Goal: Task Accomplishment & Management: Complete application form

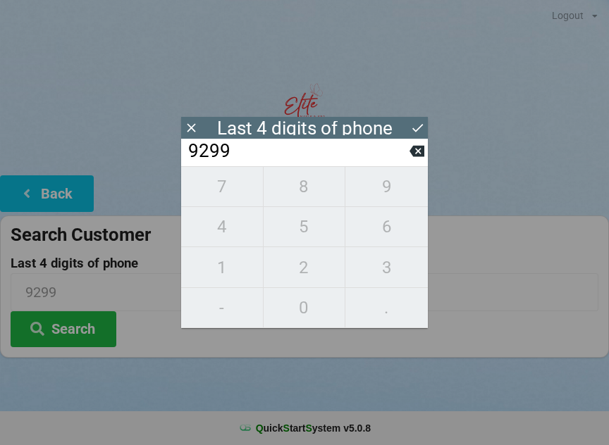
click at [419, 146] on button at bounding box center [416, 151] width 15 height 19
click at [419, 149] on icon at bounding box center [416, 151] width 15 height 15
click at [422, 149] on icon at bounding box center [416, 151] width 15 height 15
type input "____"
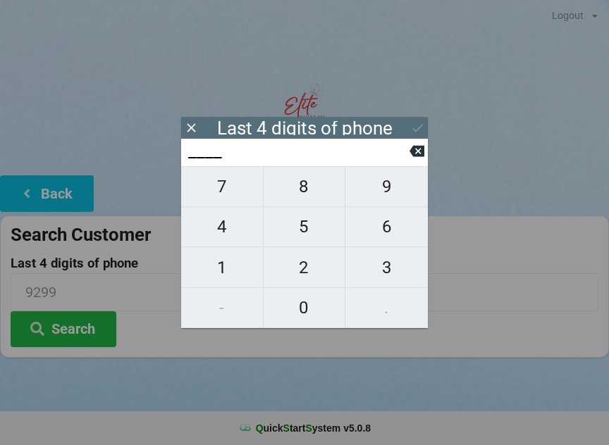
click at [418, 147] on button at bounding box center [416, 151] width 15 height 19
click at [240, 202] on span "7" at bounding box center [222, 187] width 82 height 30
type input "7___"
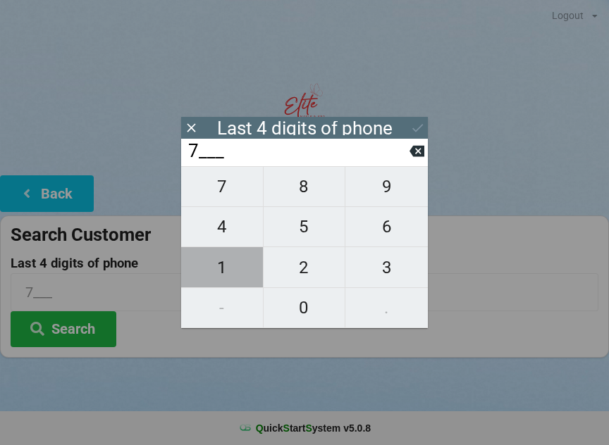
click at [225, 269] on span "1" at bounding box center [222, 268] width 82 height 30
type input "71__"
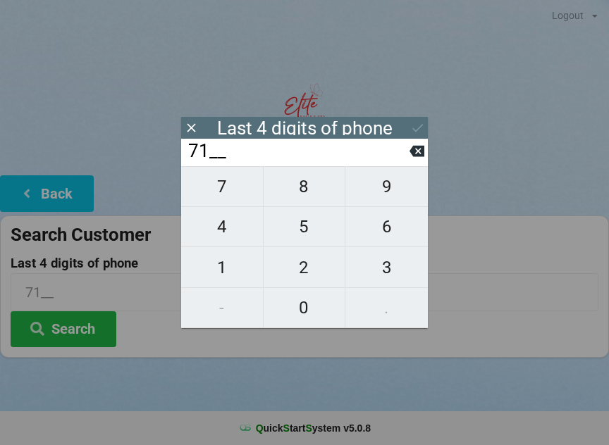
click at [235, 229] on span "4" at bounding box center [222, 227] width 82 height 30
type input "714_"
click at [375, 233] on span "6" at bounding box center [386, 227] width 82 height 30
type input "7146"
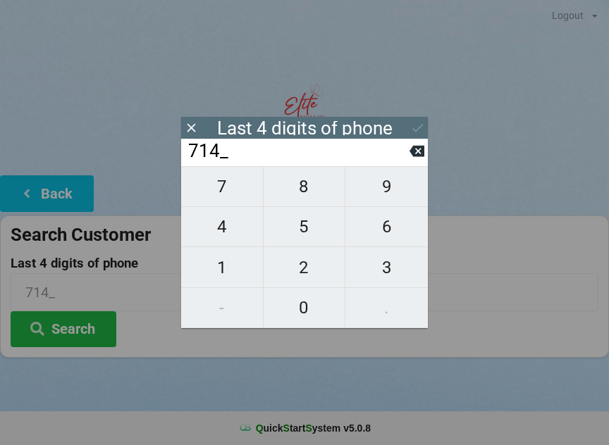
type input "7146"
click at [412, 125] on icon at bounding box center [417, 128] width 15 height 15
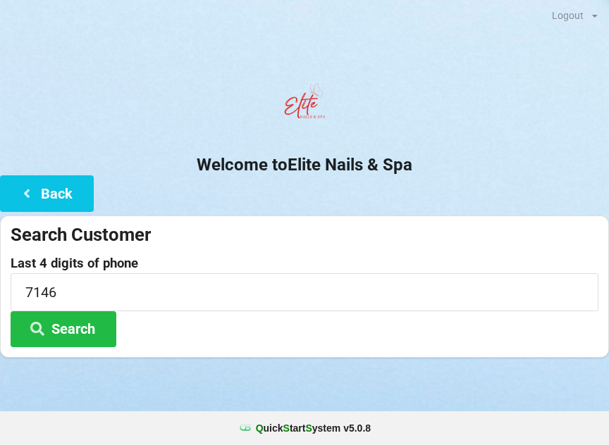
click at [74, 328] on button "Search" at bounding box center [64, 330] width 106 height 36
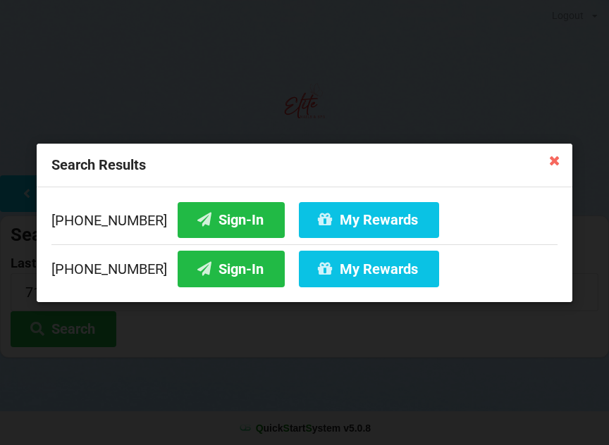
click at [216, 217] on button "Sign-In" at bounding box center [231, 220] width 107 height 36
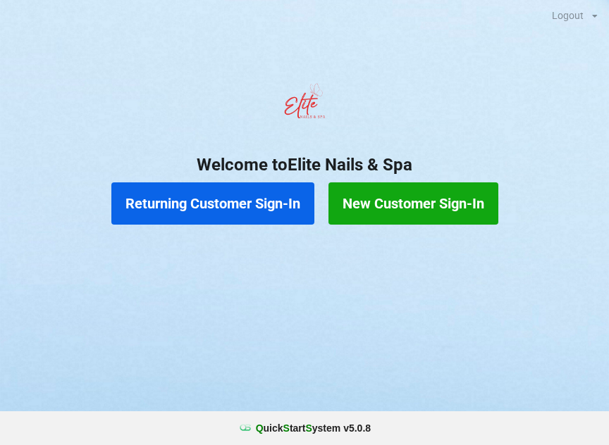
click at [233, 192] on button "Returning Customer Sign-In" at bounding box center [212, 204] width 203 height 42
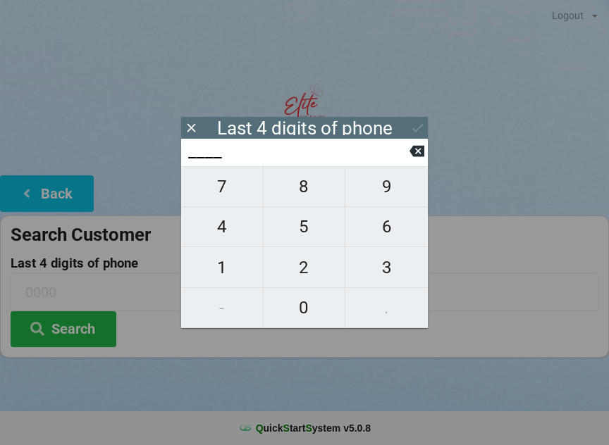
click at [233, 195] on span "7" at bounding box center [222, 187] width 82 height 30
type input "7___"
click at [307, 202] on span "8" at bounding box center [305, 187] width 82 height 30
type input "78__"
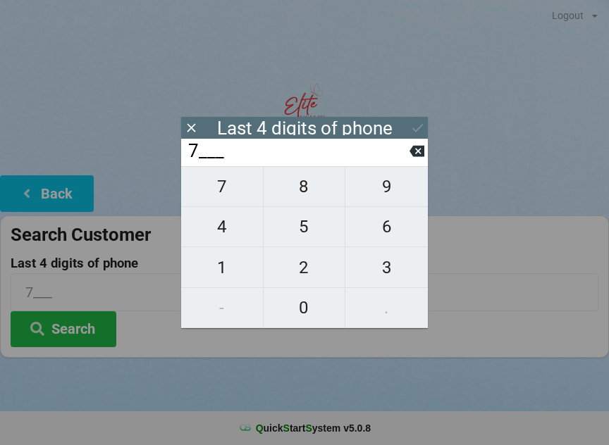
type input "78__"
click at [379, 221] on span "6" at bounding box center [386, 227] width 82 height 30
type input "786_"
click at [231, 197] on span "7" at bounding box center [222, 187] width 82 height 30
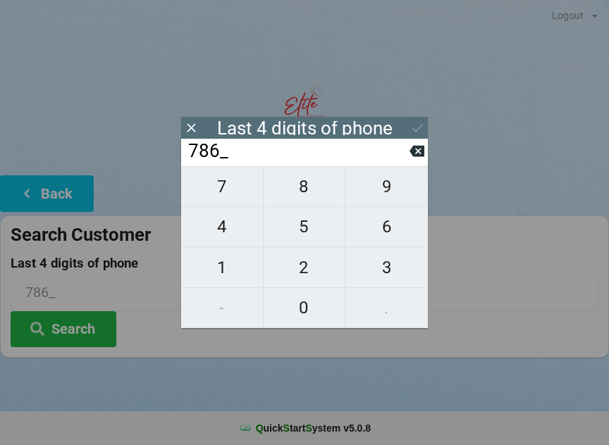
type input "7867"
click at [226, 197] on div "7 8 9 4 5 6 1 2 3 - 0 ." at bounding box center [304, 247] width 247 height 162
click at [245, 183] on div "7 8 9 4 5 6 1 2 3 - 0 ." at bounding box center [304, 247] width 247 height 162
click at [409, 161] on button at bounding box center [416, 151] width 15 height 19
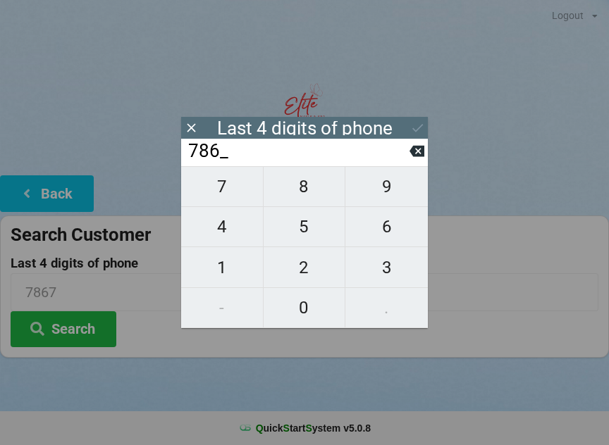
click at [413, 159] on icon at bounding box center [416, 151] width 15 height 15
click at [417, 155] on icon at bounding box center [416, 151] width 15 height 15
click at [418, 156] on icon at bounding box center [416, 151] width 15 height 15
click at [305, 194] on span "8" at bounding box center [305, 187] width 82 height 30
type input "8___"
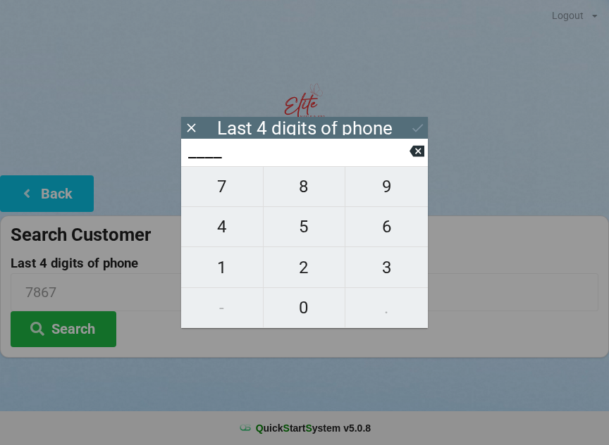
type input "8___"
click at [300, 277] on span "2" at bounding box center [305, 268] width 82 height 30
type input "82__"
click at [385, 199] on span "9" at bounding box center [386, 187] width 82 height 30
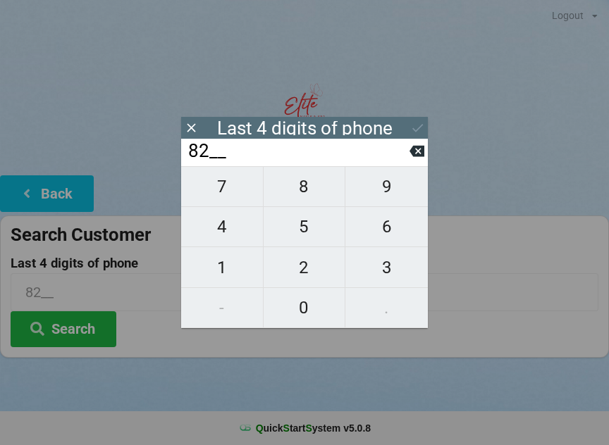
type input "829_"
click at [301, 316] on span "0" at bounding box center [305, 308] width 82 height 30
type input "8290"
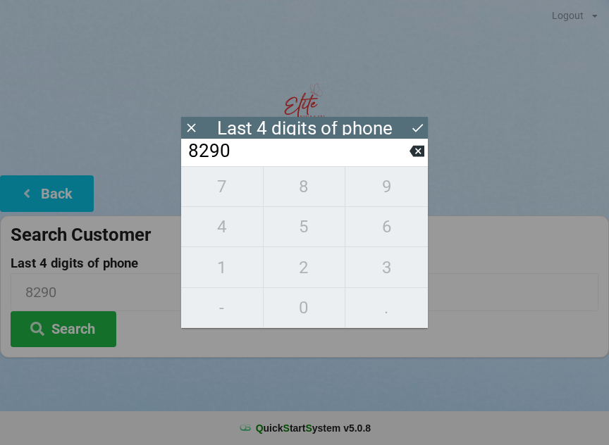
click at [418, 127] on icon at bounding box center [417, 128] width 15 height 15
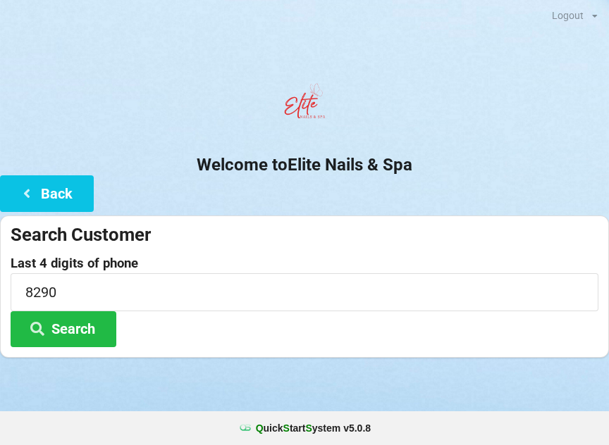
click at [101, 328] on button "Search" at bounding box center [64, 330] width 106 height 36
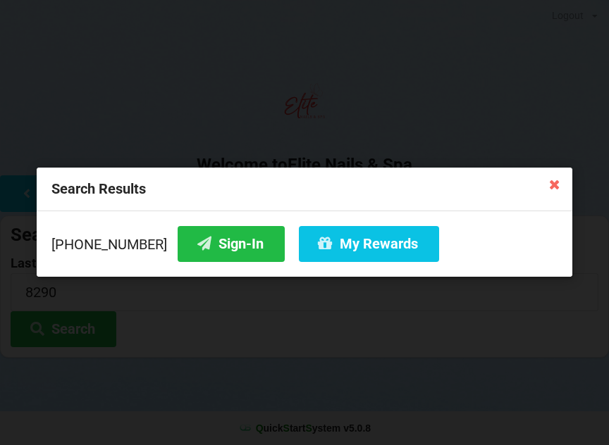
click at [218, 244] on button "Sign-In" at bounding box center [231, 244] width 107 height 36
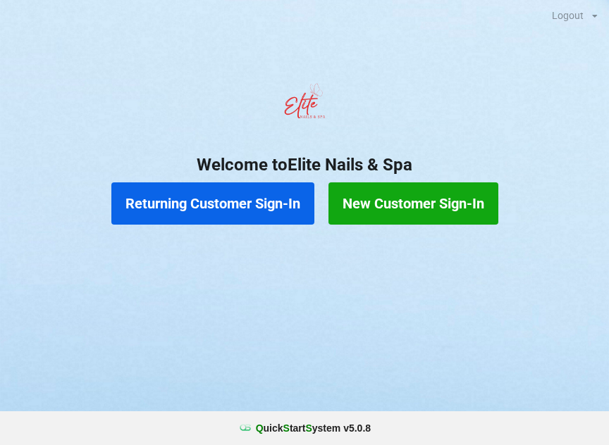
click at [445, 204] on button "New Customer Sign-In" at bounding box center [413, 204] width 170 height 42
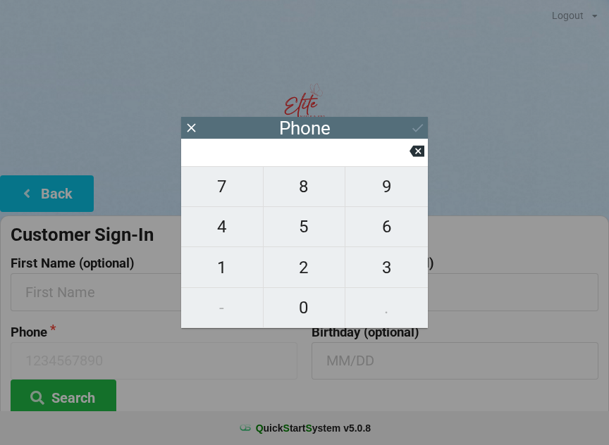
click at [225, 197] on span "7" at bounding box center [222, 187] width 82 height 30
type input "7"
click at [224, 201] on span "7" at bounding box center [222, 187] width 82 height 30
type input "77"
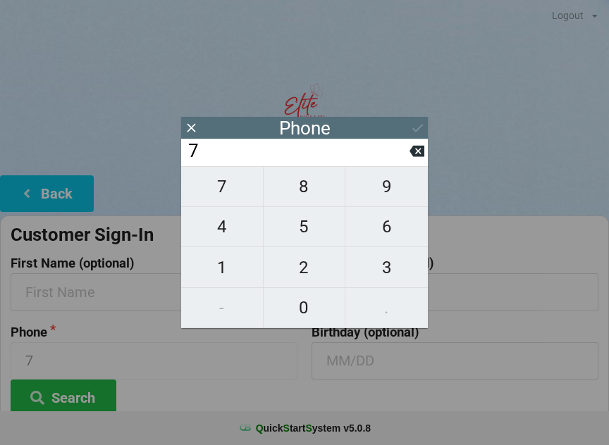
type input "77"
click at [307, 267] on span "2" at bounding box center [305, 268] width 82 height 30
type input "772"
click at [384, 270] on span "3" at bounding box center [386, 268] width 82 height 30
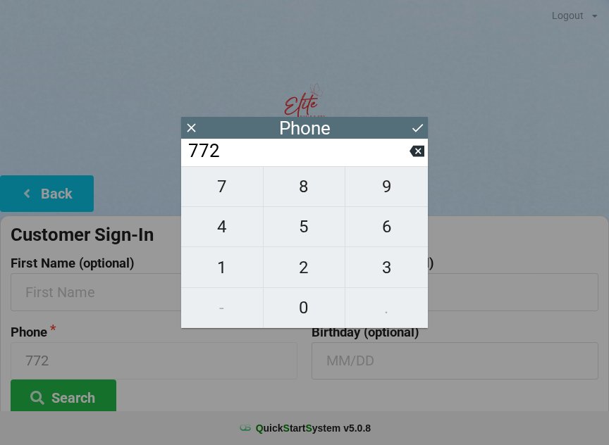
type input "7723"
click at [227, 231] on span "4" at bounding box center [222, 227] width 82 height 30
type input "77234"
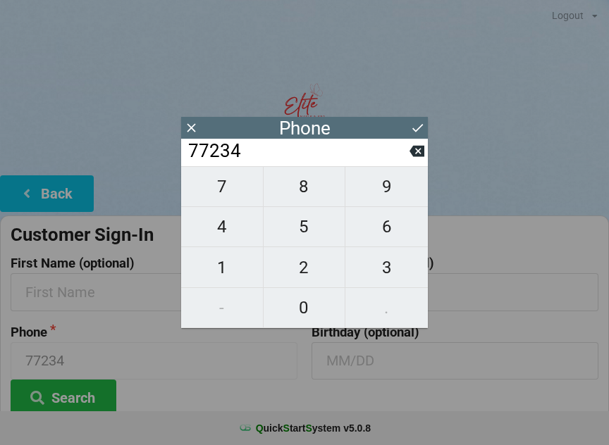
click at [387, 189] on span "9" at bounding box center [386, 187] width 82 height 30
type input "772349"
click at [220, 268] on span "1" at bounding box center [222, 268] width 82 height 30
type input "7723491"
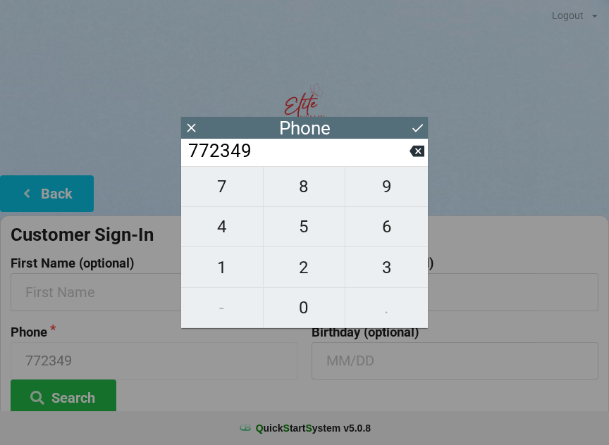
type input "7723491"
click at [309, 230] on span "5" at bounding box center [305, 227] width 82 height 30
type input "77234915"
click at [304, 200] on span "8" at bounding box center [305, 187] width 82 height 30
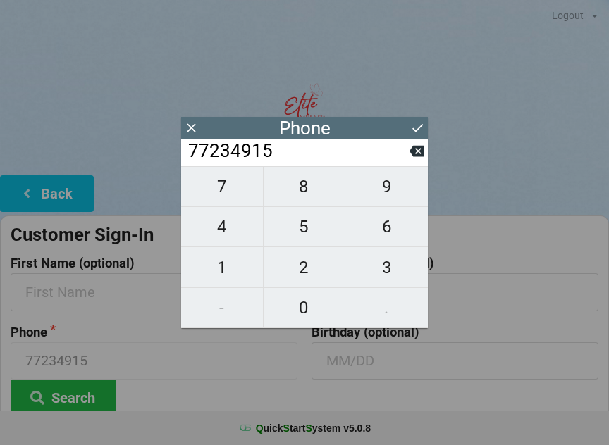
type input "772349158"
click at [298, 308] on span "0" at bounding box center [305, 308] width 82 height 30
type input "7723491580"
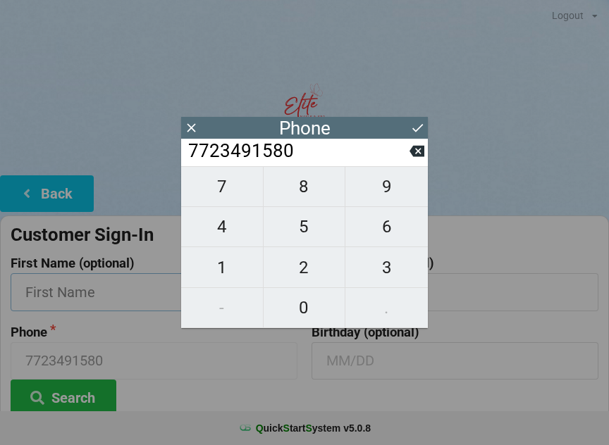
click at [85, 283] on input "text" at bounding box center [154, 291] width 287 height 37
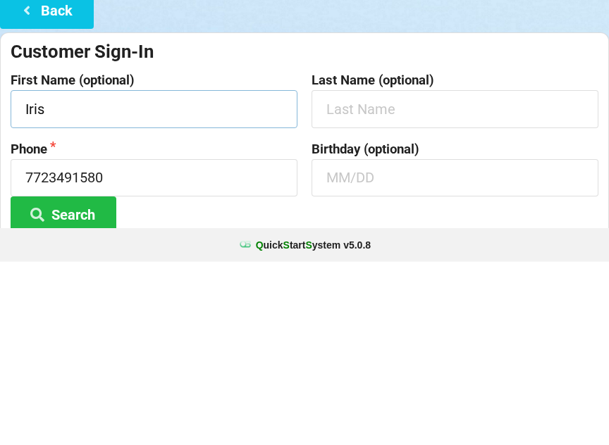
type input "Iris"
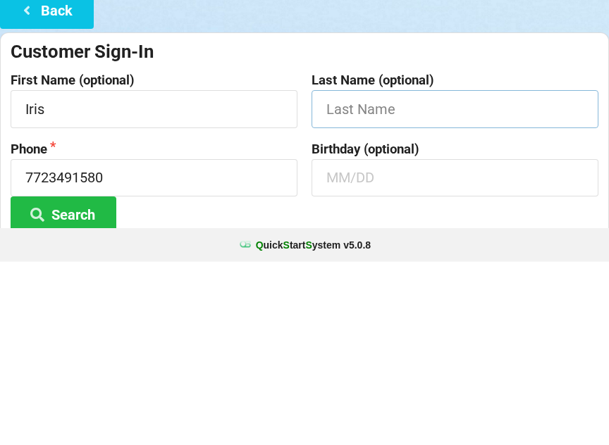
click at [395, 273] on input "text" at bounding box center [455, 291] width 287 height 37
type input "Cotto"
click at [393, 343] on input "text" at bounding box center [455, 361] width 287 height 37
click at [77, 380] on button "Search" at bounding box center [64, 398] width 106 height 36
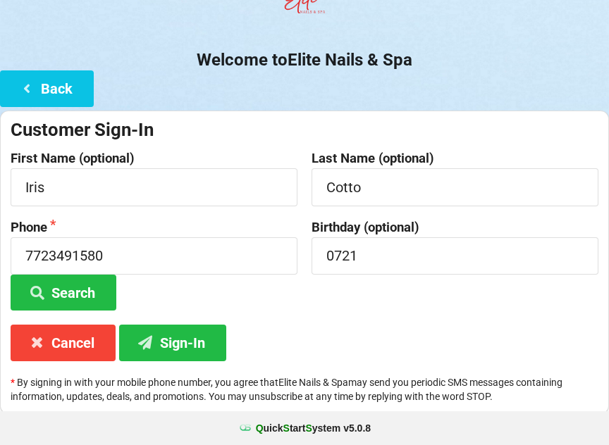
click at [203, 338] on button "Sign-In" at bounding box center [172, 343] width 107 height 36
click at [468, 247] on input "0721" at bounding box center [455, 256] width 287 height 37
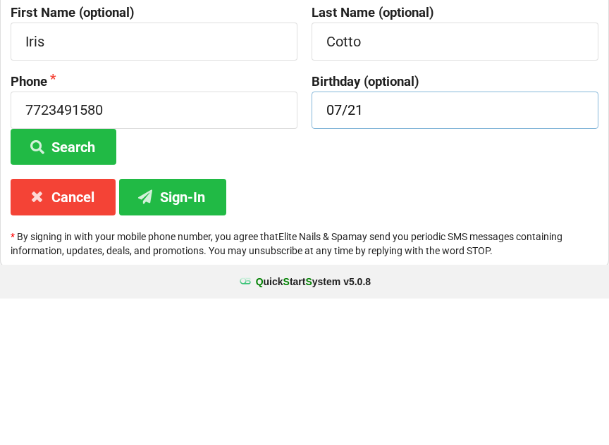
type input "07/21"
click at [203, 326] on button "Sign-In" at bounding box center [172, 344] width 107 height 36
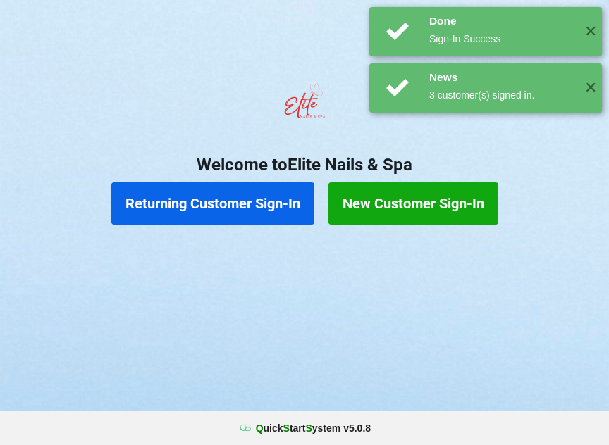
scroll to position [0, 0]
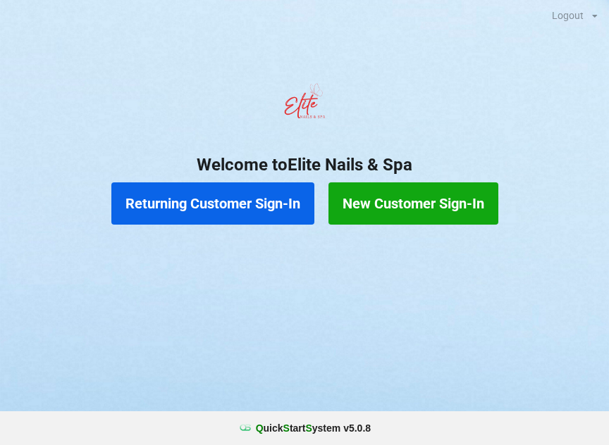
click at [379, 205] on button "New Customer Sign-In" at bounding box center [413, 204] width 170 height 42
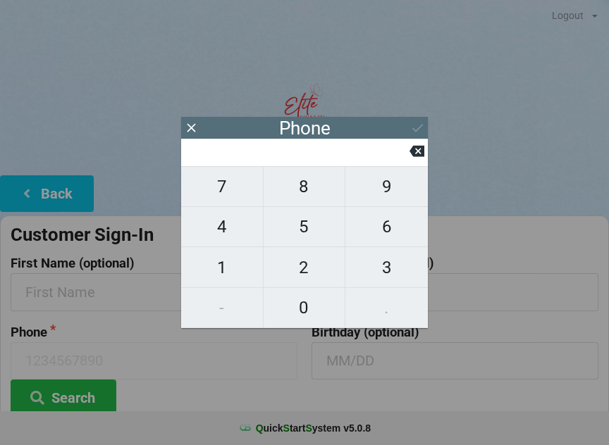
click at [383, 269] on span "3" at bounding box center [386, 268] width 82 height 30
type input "3"
click at [309, 300] on span "0" at bounding box center [305, 308] width 82 height 30
type input "30"
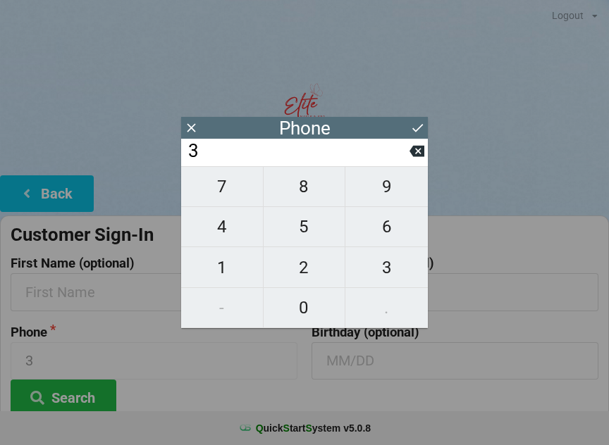
type input "30"
click at [302, 232] on span "5" at bounding box center [305, 227] width 82 height 30
type input "305"
click at [383, 199] on span "9" at bounding box center [386, 187] width 82 height 30
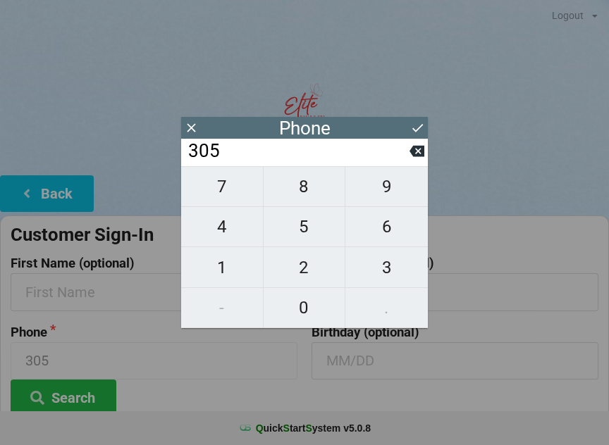
type input "3059"
click at [310, 269] on span "2" at bounding box center [305, 268] width 82 height 30
type input "30592"
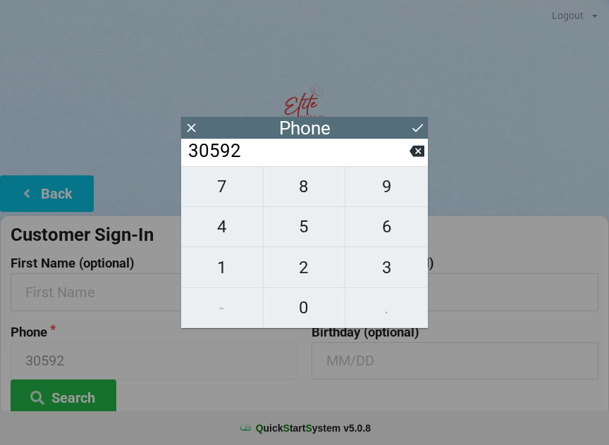
click at [383, 267] on span "3" at bounding box center [386, 268] width 82 height 30
type input "305923"
click at [226, 193] on span "7" at bounding box center [222, 187] width 82 height 30
type input "3059237"
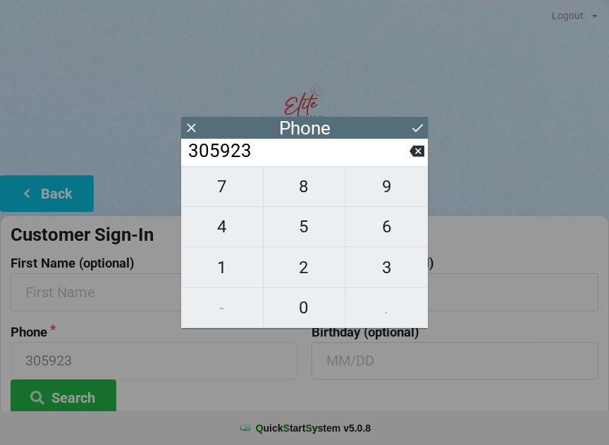
type input "3059237"
click at [378, 271] on span "3" at bounding box center [386, 268] width 82 height 30
type input "30592373"
click at [376, 190] on span "9" at bounding box center [386, 187] width 82 height 30
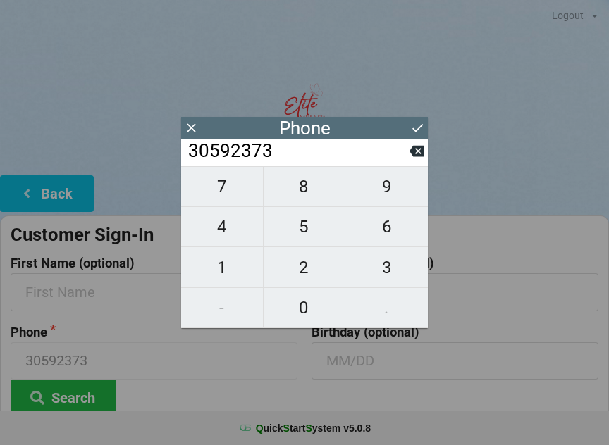
type input "305923739"
click at [223, 266] on span "1" at bounding box center [222, 268] width 82 height 30
type input "3059237391"
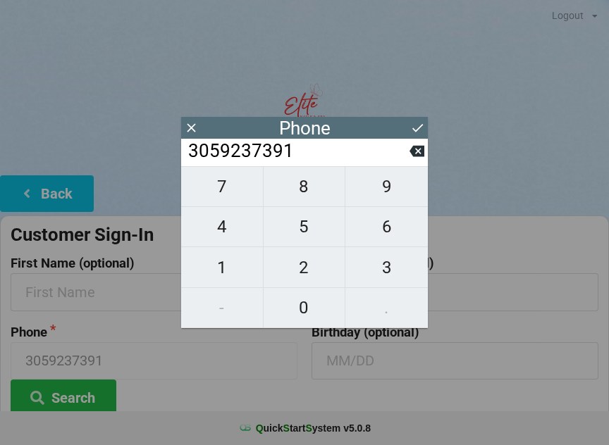
click at [417, 123] on icon at bounding box center [417, 128] width 15 height 15
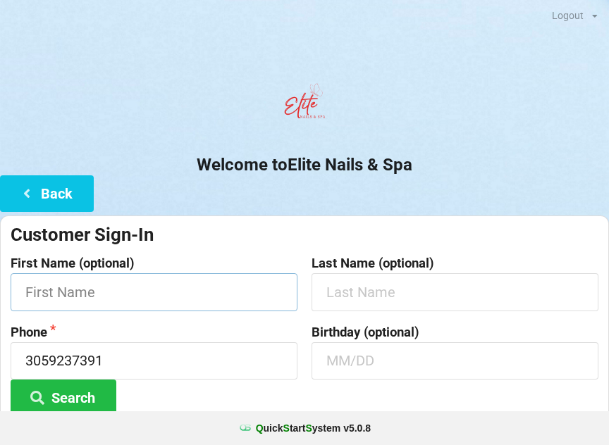
click at [130, 281] on input "text" at bounding box center [154, 291] width 287 height 37
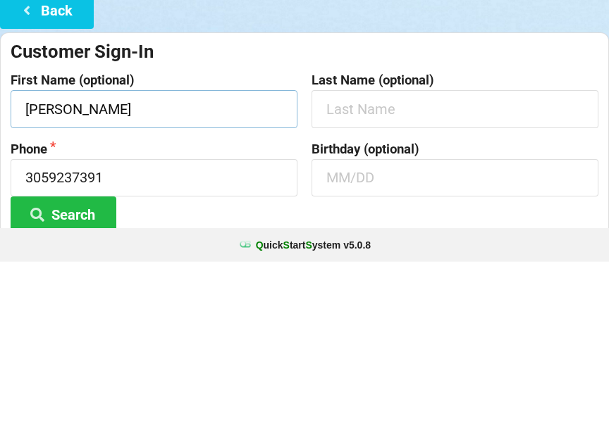
type input "[PERSON_NAME]"
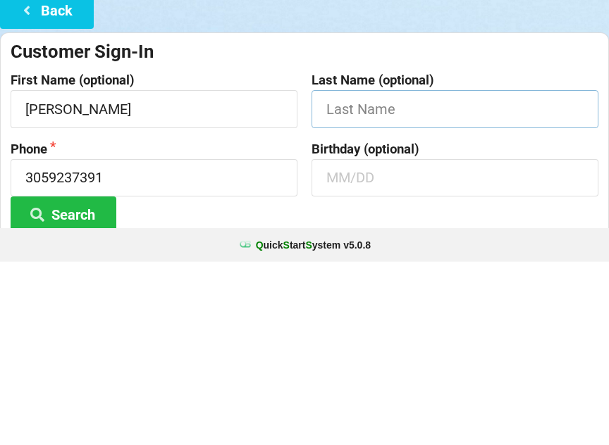
click at [370, 273] on input "text" at bounding box center [455, 291] width 287 height 37
type input "[PERSON_NAME]"
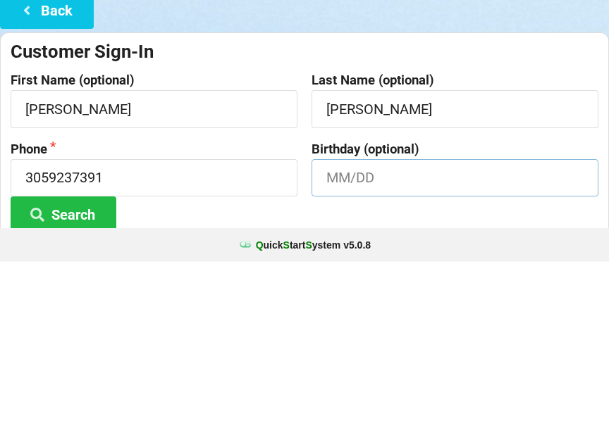
click at [363, 343] on input "text" at bounding box center [455, 361] width 287 height 37
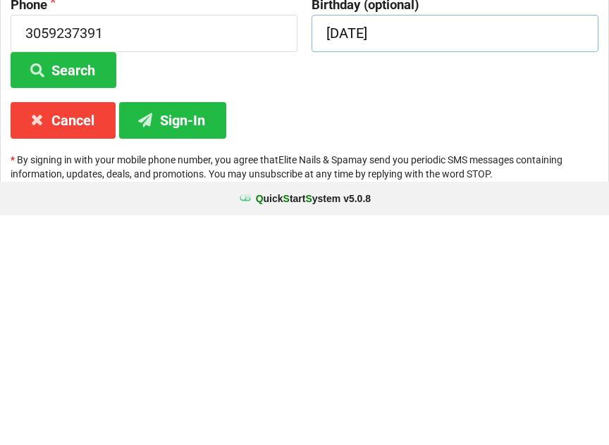
scroll to position [105, 0]
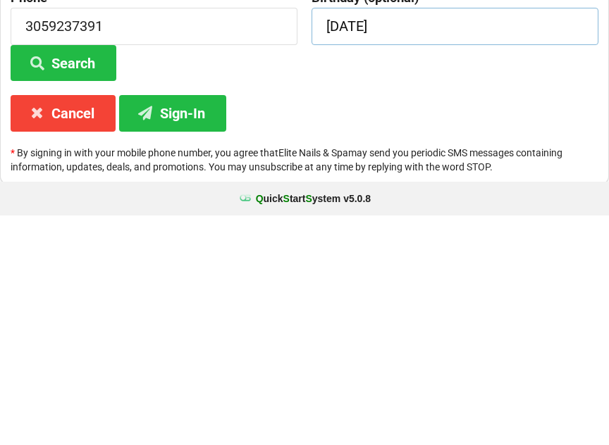
type input "[DATE]"
click at [153, 336] on icon at bounding box center [145, 342] width 17 height 12
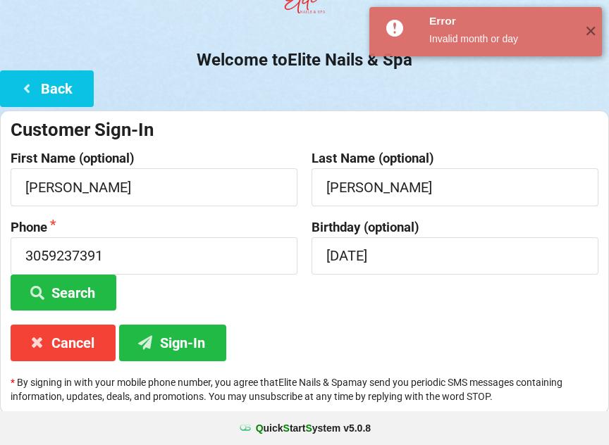
click at [92, 350] on button "Cancel" at bounding box center [63, 343] width 105 height 36
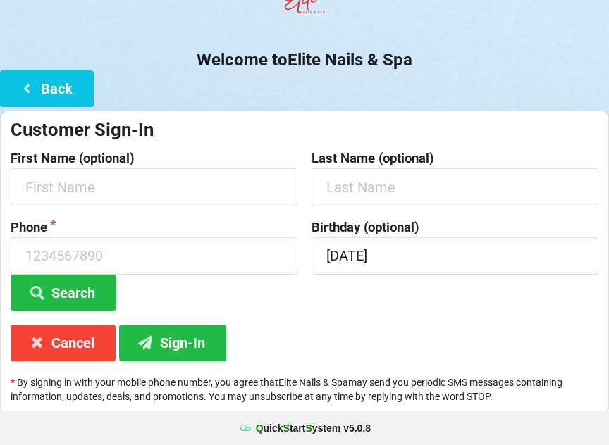
click at [25, 90] on icon at bounding box center [26, 88] width 17 height 12
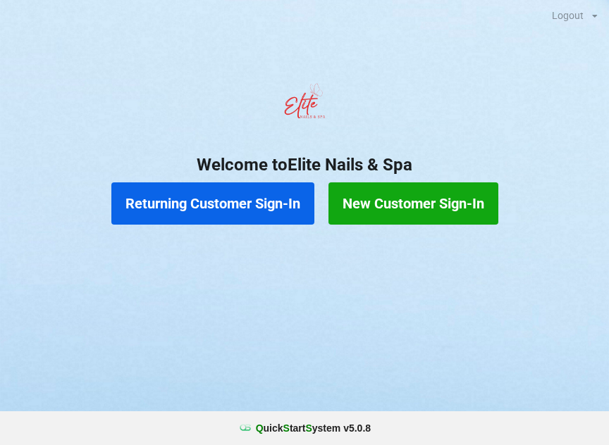
scroll to position [0, 0]
click at [235, 207] on button "Returning Customer Sign-In" at bounding box center [212, 204] width 203 height 42
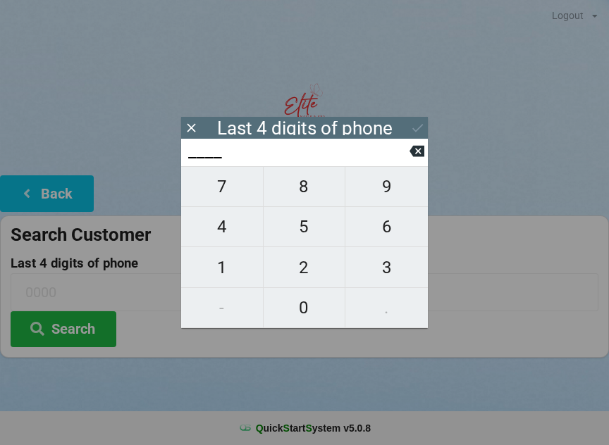
click at [307, 228] on span "5" at bounding box center [305, 227] width 82 height 30
type input "5___"
click at [224, 273] on span "1" at bounding box center [222, 268] width 82 height 30
type input "51__"
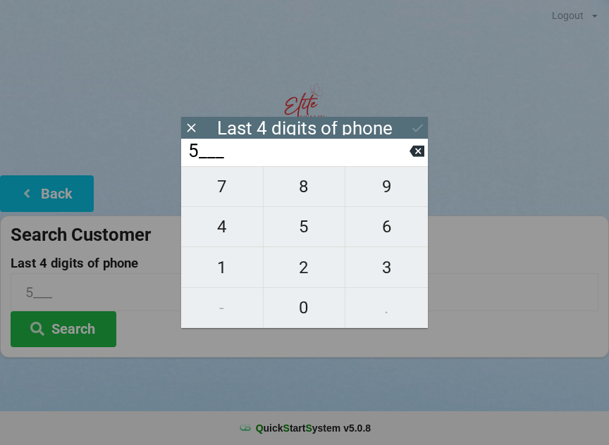
type input "51__"
click at [302, 230] on span "5" at bounding box center [305, 227] width 82 height 30
type input "515_"
click at [292, 202] on span "8" at bounding box center [305, 187] width 82 height 30
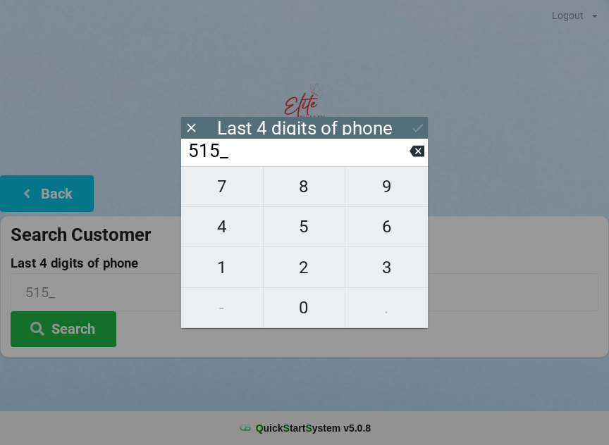
type input "5158"
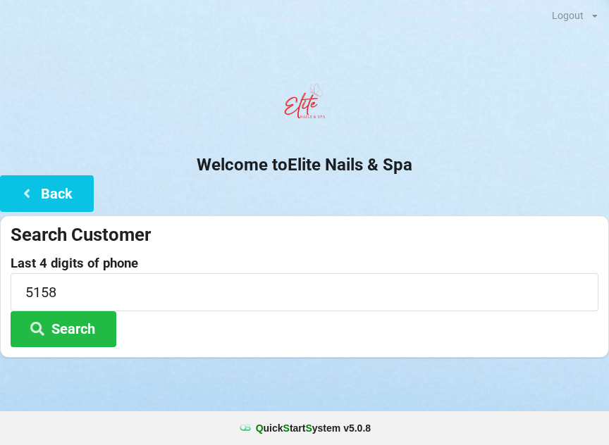
click at [372, 375] on div at bounding box center [304, 375] width 609 height 35
click at [94, 333] on button "Search" at bounding box center [64, 330] width 106 height 36
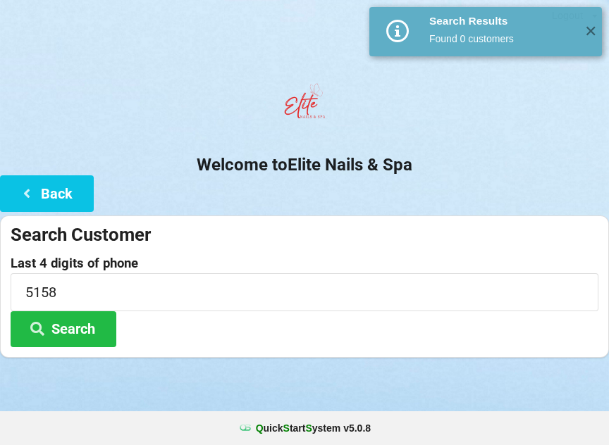
click at [82, 338] on button "Search" at bounding box center [64, 330] width 106 height 36
click at [57, 195] on button "Back" at bounding box center [47, 193] width 94 height 36
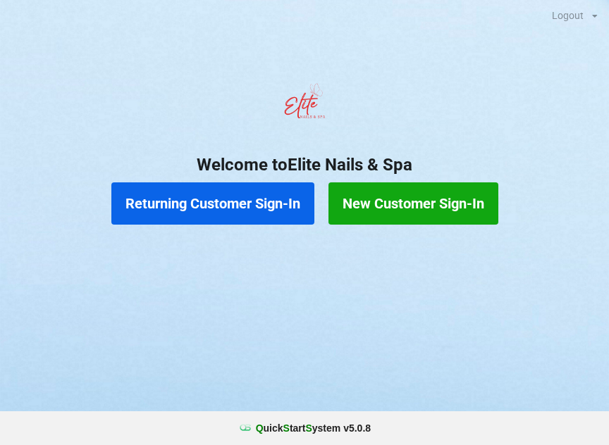
click at [400, 216] on button "New Customer Sign-In" at bounding box center [413, 204] width 170 height 42
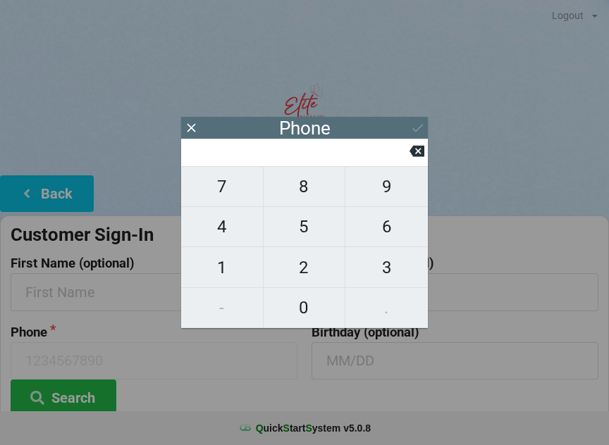
click at [227, 234] on span "4" at bounding box center [222, 227] width 82 height 30
type input "4"
click at [307, 310] on span "0" at bounding box center [305, 308] width 82 height 30
type input "40"
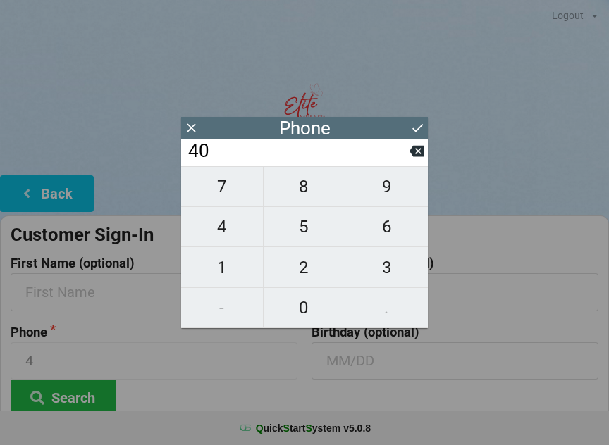
type input "40"
click at [230, 196] on span "7" at bounding box center [222, 187] width 82 height 30
type input "407"
click at [308, 282] on span "2" at bounding box center [305, 268] width 82 height 30
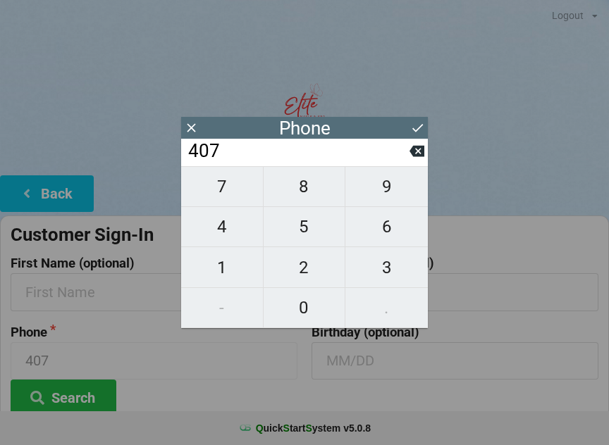
type input "4072"
click at [221, 197] on span "7" at bounding box center [222, 187] width 82 height 30
type input "40727"
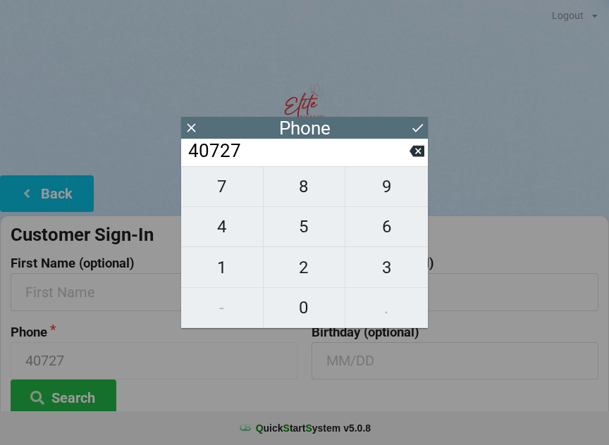
click at [388, 247] on button "6" at bounding box center [386, 227] width 82 height 40
type input "407276"
click at [314, 234] on span "5" at bounding box center [305, 227] width 82 height 30
type input "4072765"
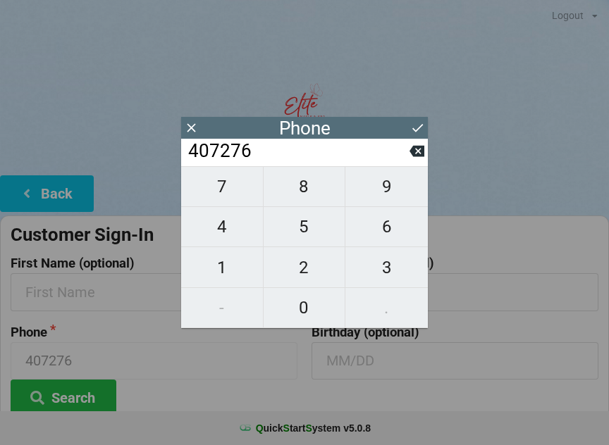
type input "4072765"
click at [233, 270] on span "1" at bounding box center [222, 268] width 82 height 30
type input "40727651"
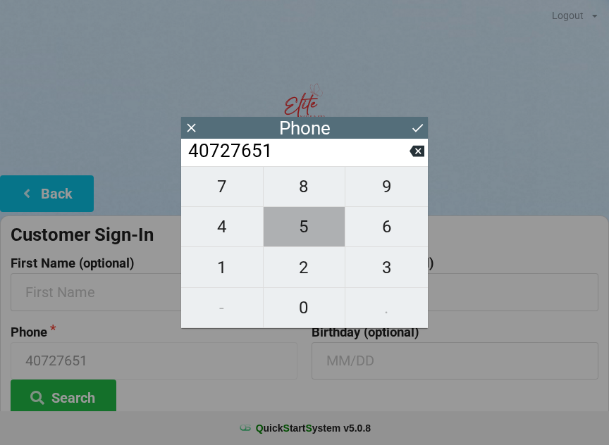
click at [312, 240] on span "5" at bounding box center [305, 227] width 82 height 30
type input "407276515"
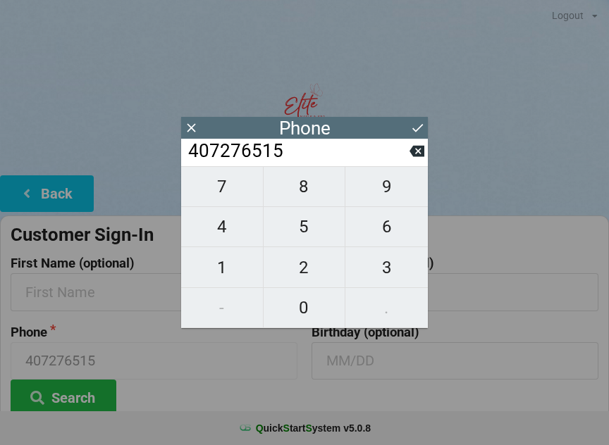
click at [309, 199] on span "8" at bounding box center [305, 187] width 82 height 30
type input "4072765158"
click at [419, 135] on button at bounding box center [417, 127] width 15 height 19
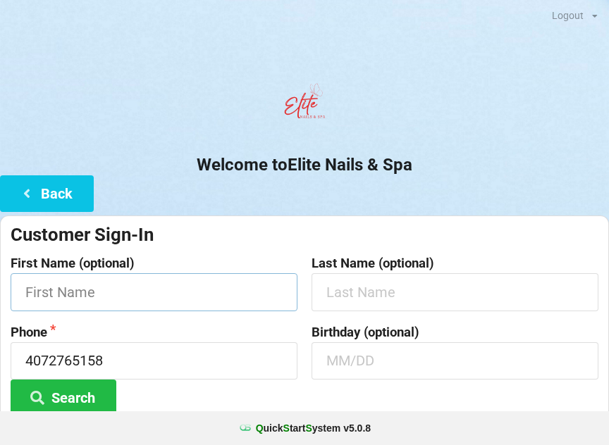
click at [169, 283] on input "text" at bounding box center [154, 291] width 287 height 37
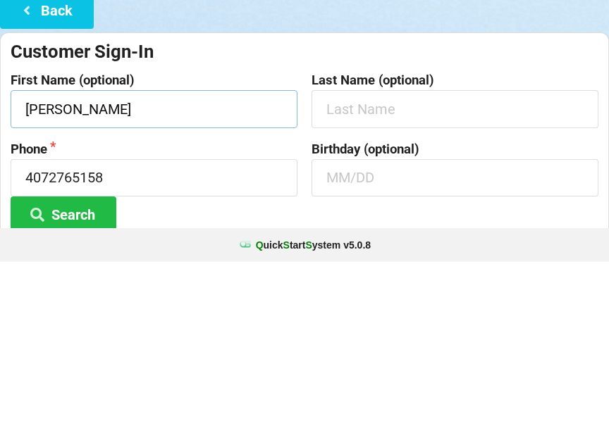
type input "[PERSON_NAME]"
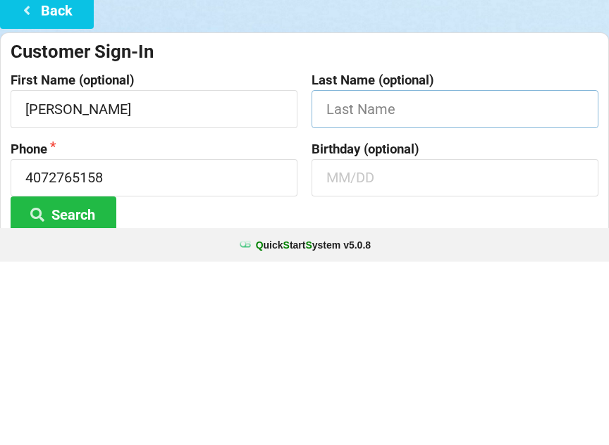
click at [375, 273] on input "text" at bounding box center [455, 291] width 287 height 37
type input "Q"
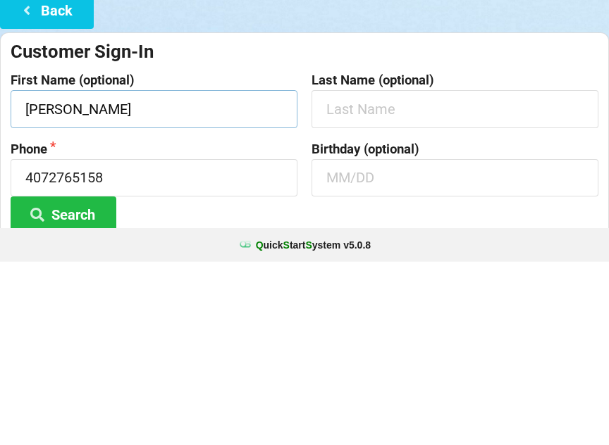
click at [168, 273] on input "[PERSON_NAME]" at bounding box center [154, 291] width 287 height 37
type input "[PERSON_NAME]"
click at [63, 380] on button "Search" at bounding box center [64, 398] width 106 height 36
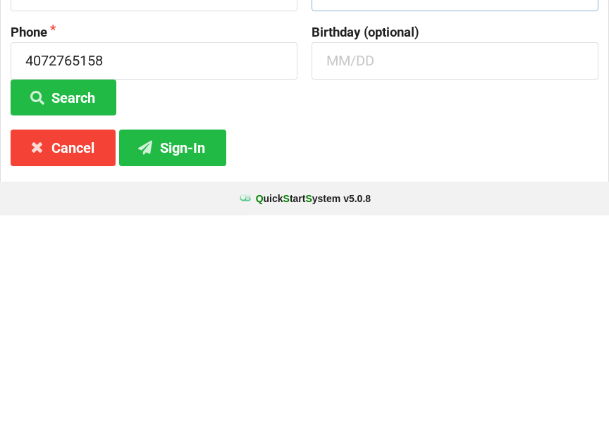
scroll to position [75, 0]
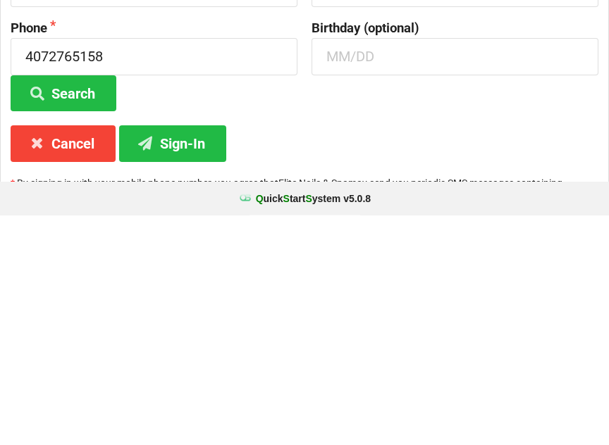
click at [176, 355] on button "Sign-In" at bounding box center [172, 373] width 107 height 36
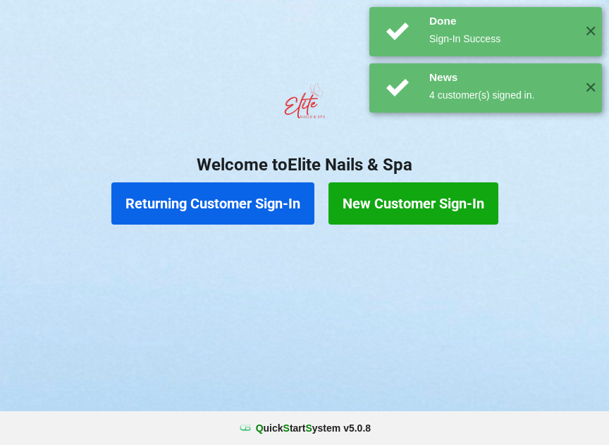
scroll to position [0, 0]
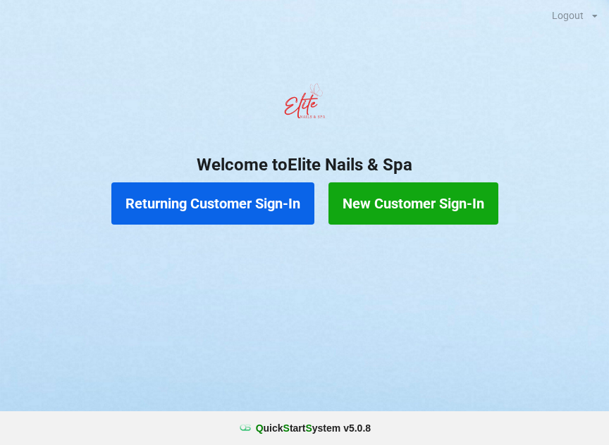
click at [404, 197] on button "New Customer Sign-In" at bounding box center [413, 204] width 170 height 42
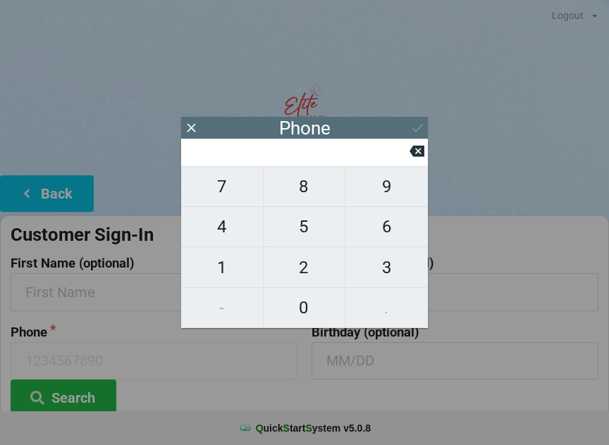
click at [297, 266] on span "2" at bounding box center [305, 268] width 82 height 30
type input "2"
click at [308, 306] on span "0" at bounding box center [305, 308] width 82 height 30
type input "20"
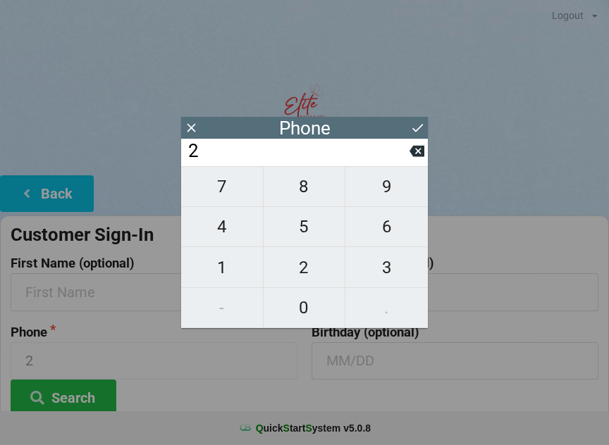
type input "20"
click at [222, 187] on span "7" at bounding box center [222, 187] width 82 height 30
type input "207"
click at [221, 228] on span "4" at bounding box center [222, 227] width 82 height 30
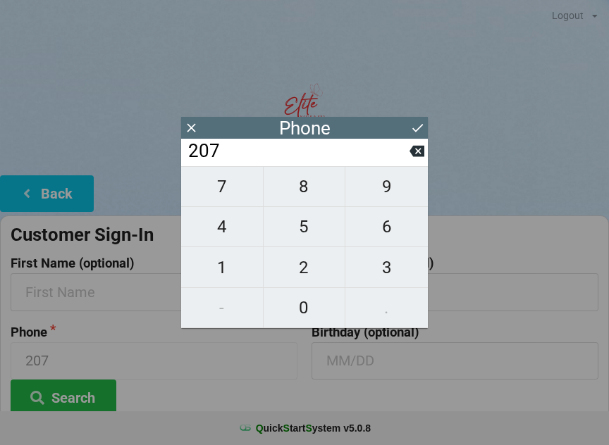
type input "2074"
click at [221, 189] on span "7" at bounding box center [222, 187] width 82 height 30
type input "20747"
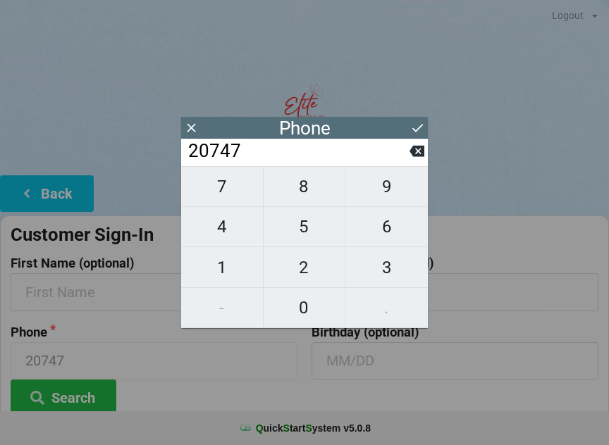
click at [300, 186] on span "8" at bounding box center [305, 187] width 82 height 30
type input "207478"
click at [390, 190] on span "9" at bounding box center [386, 187] width 82 height 30
type input "2074789"
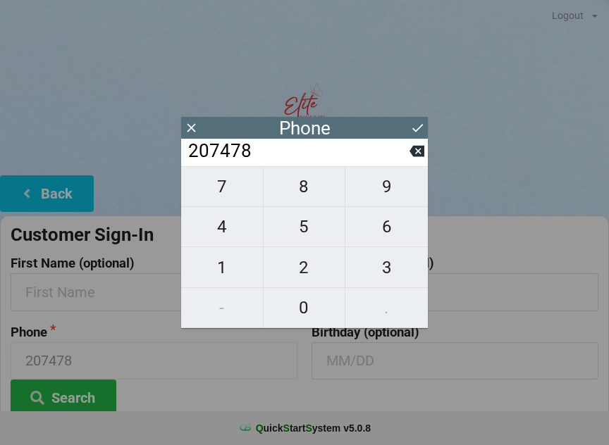
type input "2074789"
click at [306, 187] on span "8" at bounding box center [305, 187] width 82 height 30
type input "20747898"
click at [229, 230] on span "4" at bounding box center [222, 227] width 82 height 30
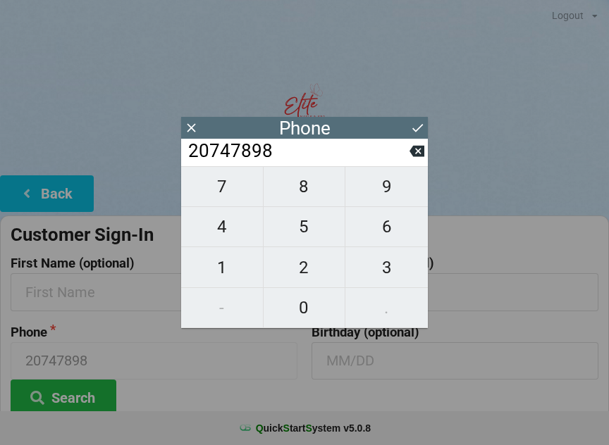
type input "207478984"
click at [381, 195] on span "9" at bounding box center [386, 187] width 82 height 30
type input "2074789849"
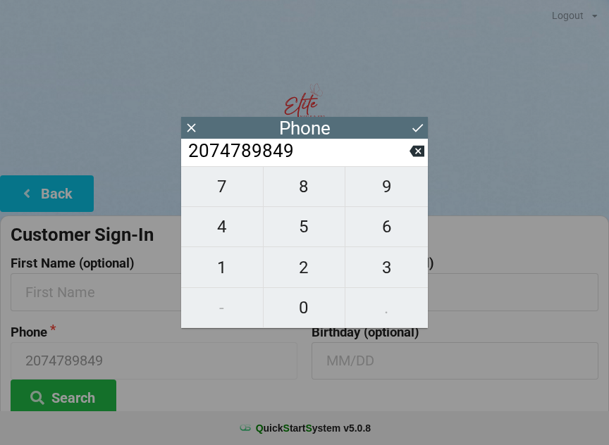
click at [414, 119] on button at bounding box center [417, 127] width 15 height 19
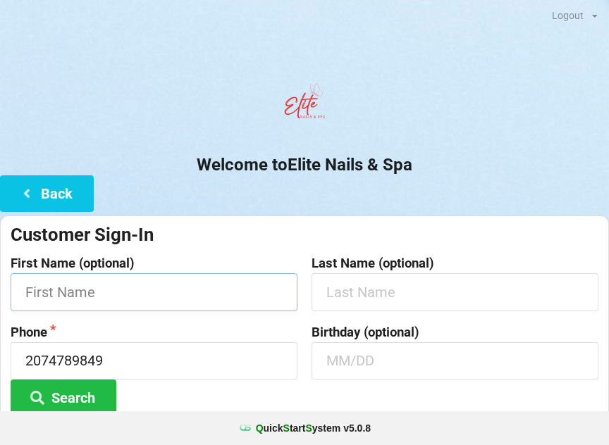
click at [117, 288] on input "text" at bounding box center [154, 291] width 287 height 37
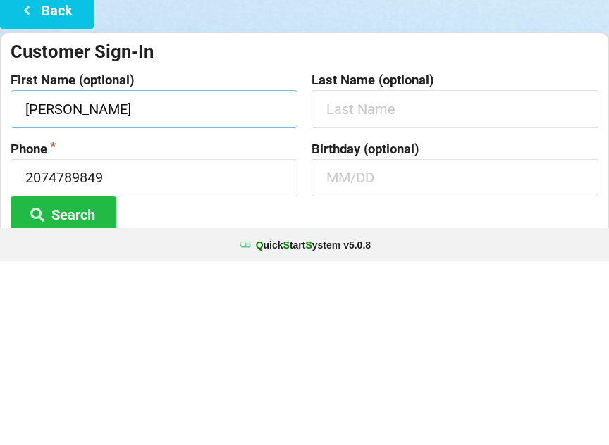
type input "[PERSON_NAME]"
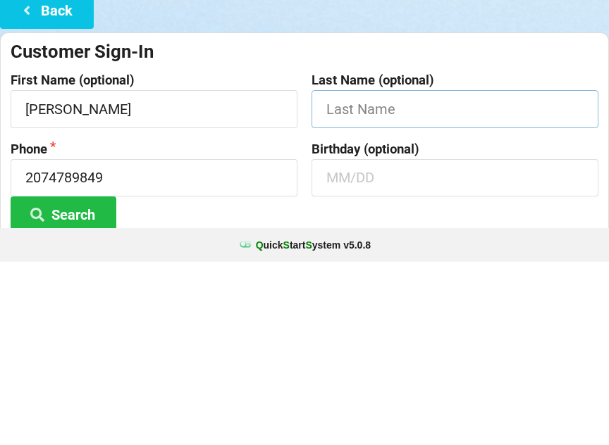
click at [381, 273] on input "text" at bounding box center [455, 291] width 287 height 37
type input "[GEOGRAPHIC_DATA]"
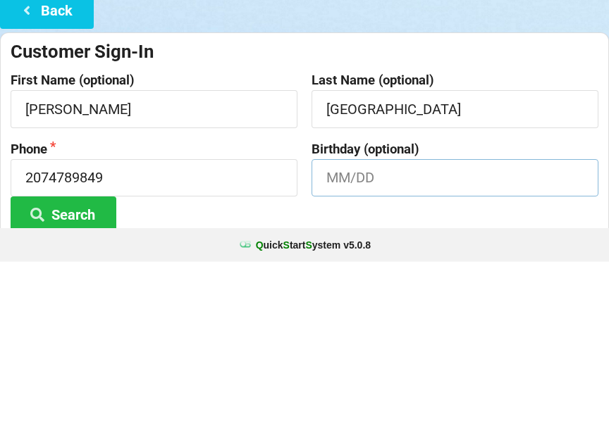
click at [378, 343] on input "text" at bounding box center [455, 361] width 287 height 37
click at [63, 380] on button "Search" at bounding box center [64, 398] width 106 height 36
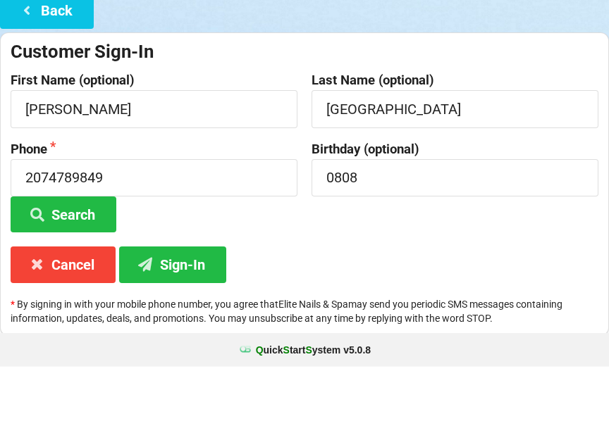
click at [176, 325] on button "Sign-In" at bounding box center [172, 343] width 107 height 36
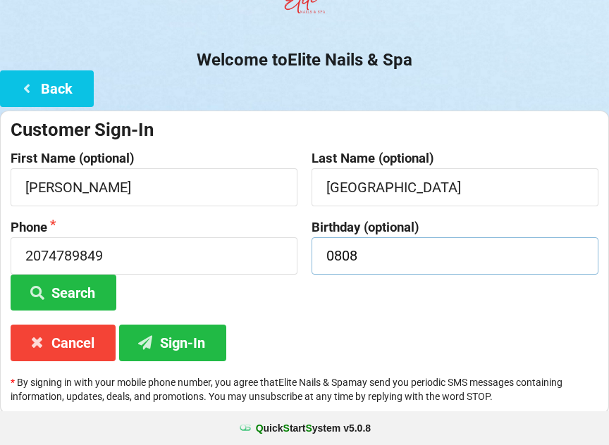
click at [345, 250] on input "0808" at bounding box center [455, 256] width 287 height 37
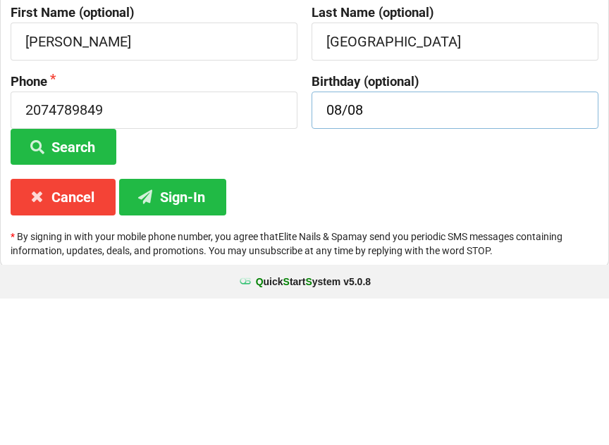
type input "08/08"
click at [200, 326] on button "Sign-In" at bounding box center [172, 344] width 107 height 36
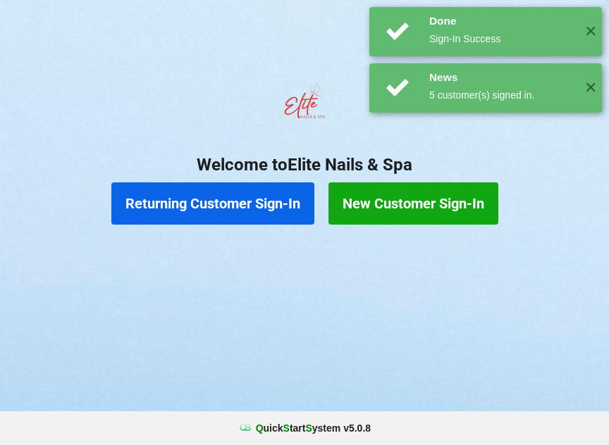
scroll to position [0, 0]
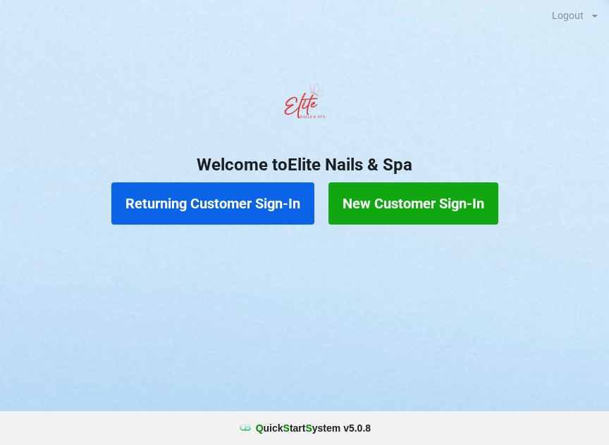
click at [397, 204] on button "New Customer Sign-In" at bounding box center [413, 204] width 170 height 42
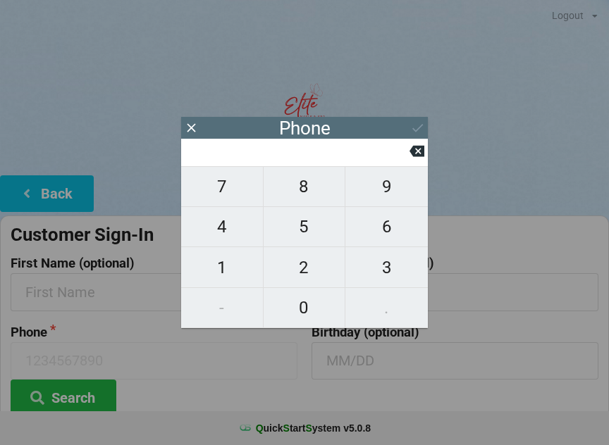
click at [301, 196] on span "8" at bounding box center [305, 187] width 82 height 30
type input "8"
click at [392, 240] on span "6" at bounding box center [386, 227] width 82 height 30
type input "86"
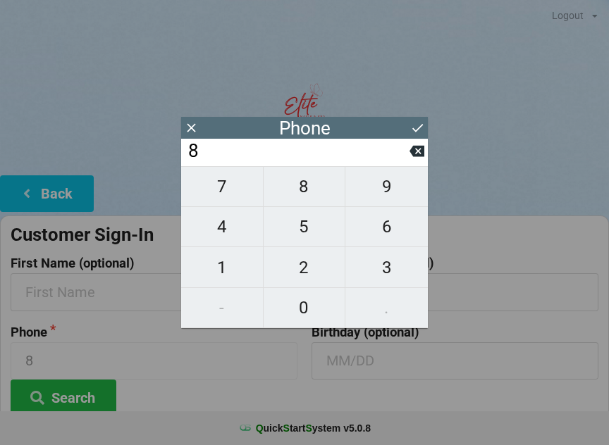
type input "86"
click at [397, 266] on span "3" at bounding box center [386, 268] width 82 height 30
type input "863"
click at [396, 261] on span "3" at bounding box center [386, 268] width 82 height 30
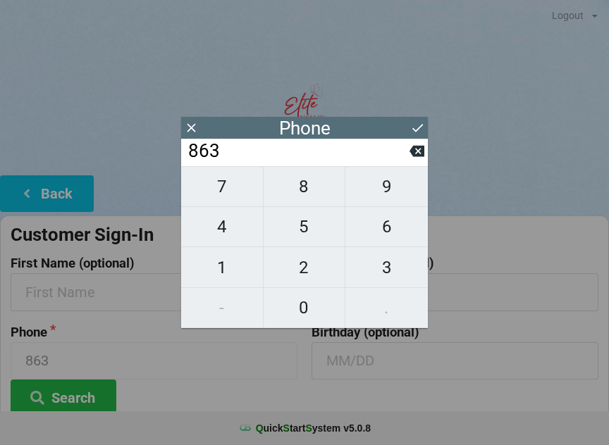
type input "8633"
click at [388, 267] on span "3" at bounding box center [386, 268] width 82 height 30
type input "86333"
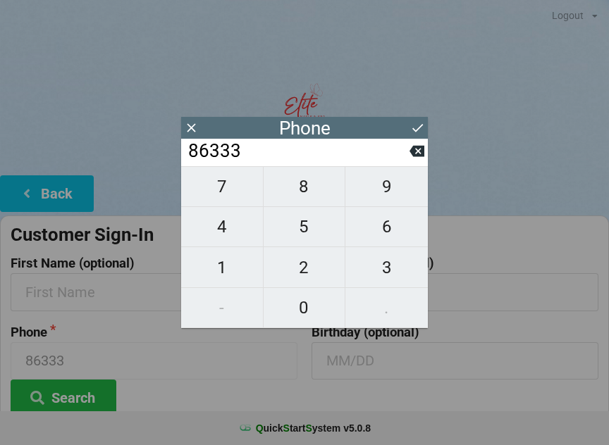
click at [315, 188] on span "8" at bounding box center [305, 187] width 82 height 30
type input "863338"
click at [424, 157] on icon at bounding box center [416, 151] width 15 height 11
click at [311, 270] on span "2" at bounding box center [305, 268] width 82 height 30
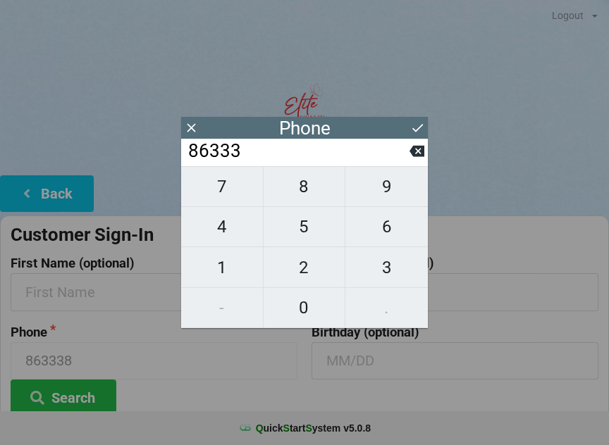
type input "863332"
click at [308, 312] on span "0" at bounding box center [305, 308] width 82 height 30
type input "8633320"
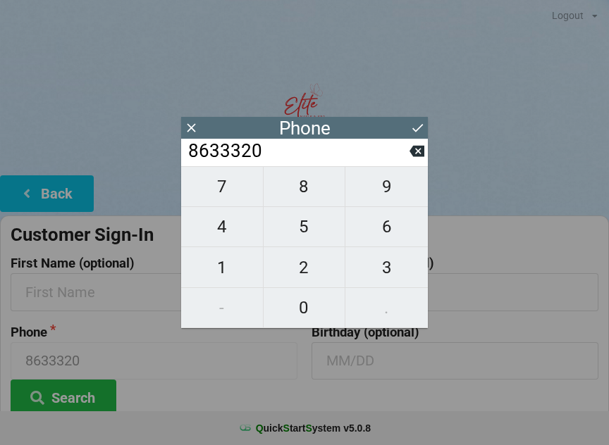
click at [312, 312] on span "0" at bounding box center [305, 308] width 82 height 30
type input "86333200"
click at [220, 181] on span "7" at bounding box center [222, 187] width 82 height 30
type input "863332007"
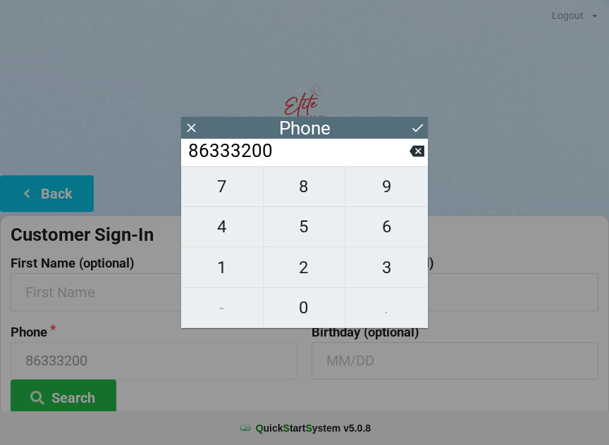
type input "863332007"
click at [223, 272] on span "1" at bounding box center [222, 268] width 82 height 30
type input "8633320071"
click at [419, 128] on icon at bounding box center [417, 128] width 11 height 8
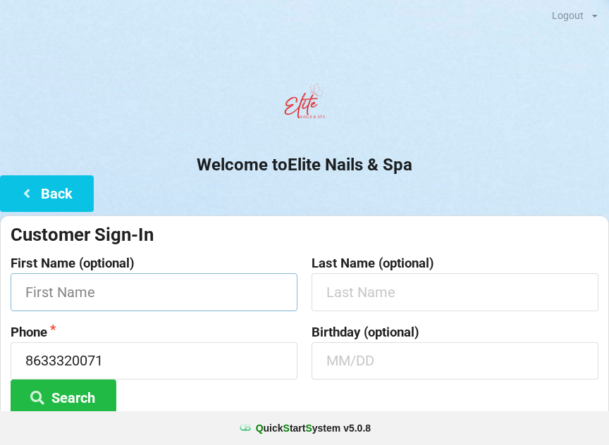
click at [63, 289] on input "text" at bounding box center [154, 291] width 287 height 37
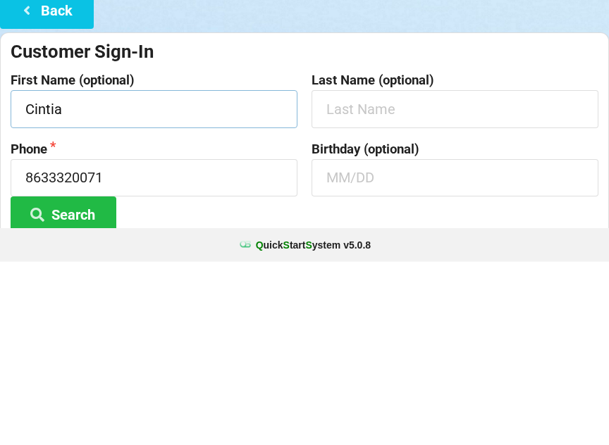
type input "Cintia"
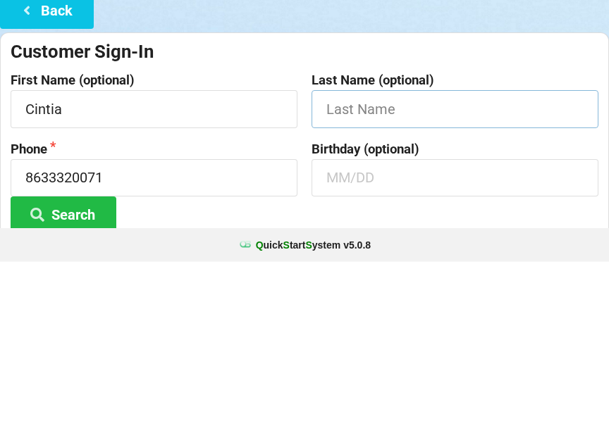
click at [352, 273] on input "text" at bounding box center [455, 291] width 287 height 37
type input "Queiroz"
click at [354, 343] on input "text" at bounding box center [455, 361] width 287 height 37
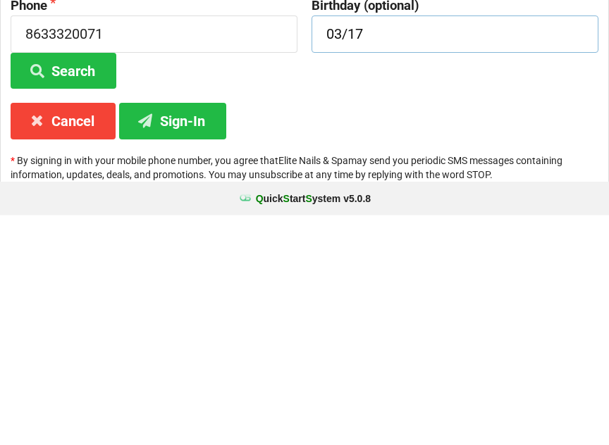
type input "03/17"
click at [179, 333] on button "Sign-In" at bounding box center [172, 351] width 107 height 36
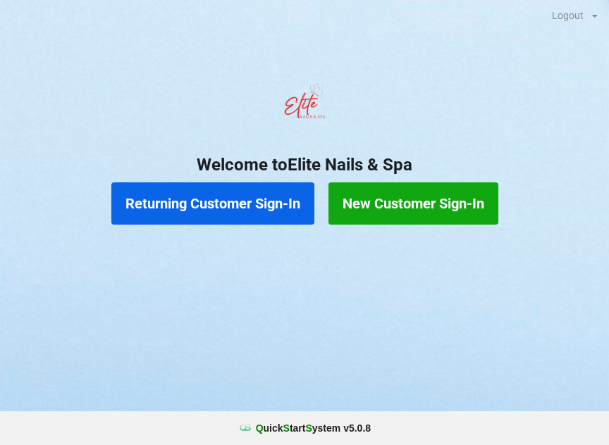
click at [266, 206] on button "Returning Customer Sign-In" at bounding box center [212, 204] width 203 height 42
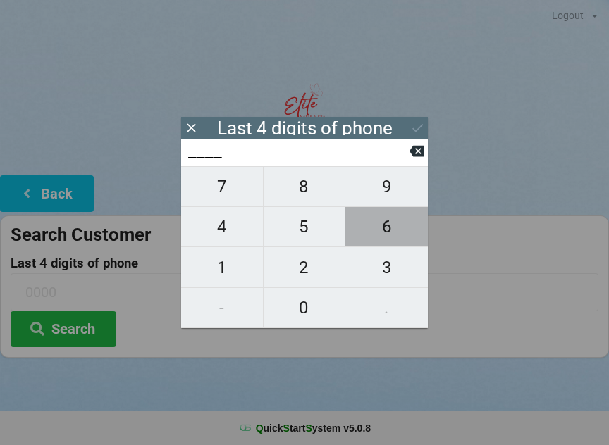
click at [396, 230] on span "6" at bounding box center [386, 227] width 82 height 30
type input "6___"
click at [390, 226] on span "6" at bounding box center [386, 227] width 82 height 30
type input "66__"
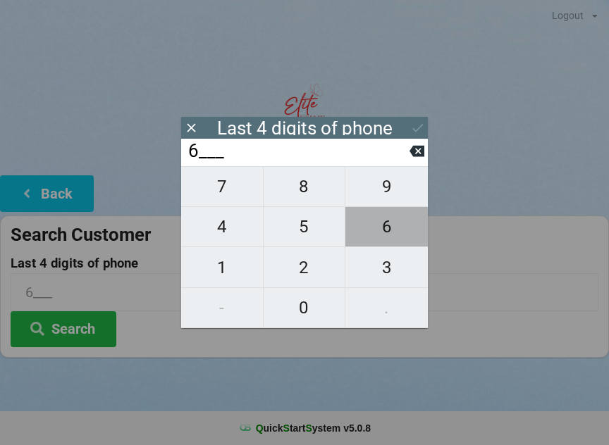
type input "66__"
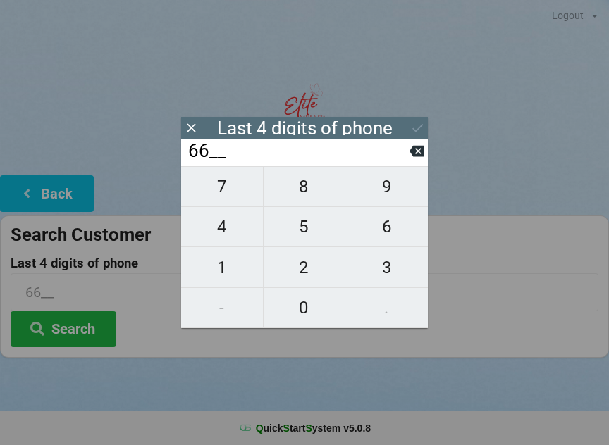
click at [312, 266] on span "2" at bounding box center [305, 268] width 82 height 30
type input "662_"
click at [228, 234] on span "4" at bounding box center [222, 227] width 82 height 30
type input "6624"
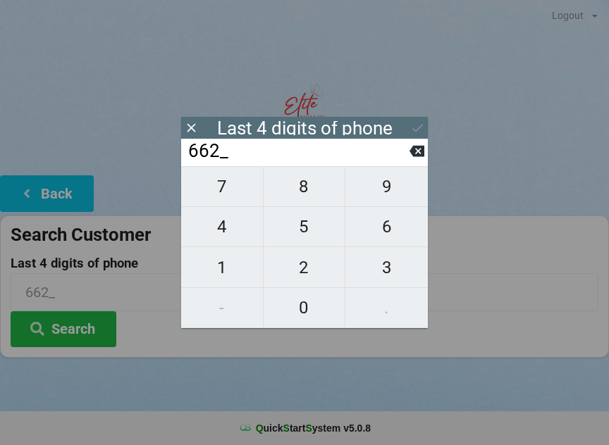
type input "6624"
click at [424, 126] on icon at bounding box center [417, 128] width 15 height 15
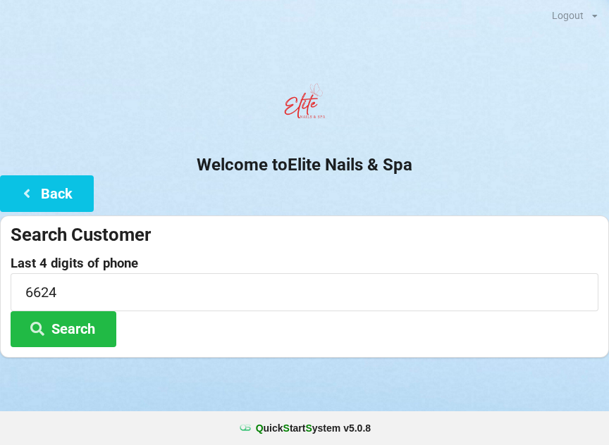
click at [82, 334] on button "Search" at bounding box center [64, 330] width 106 height 36
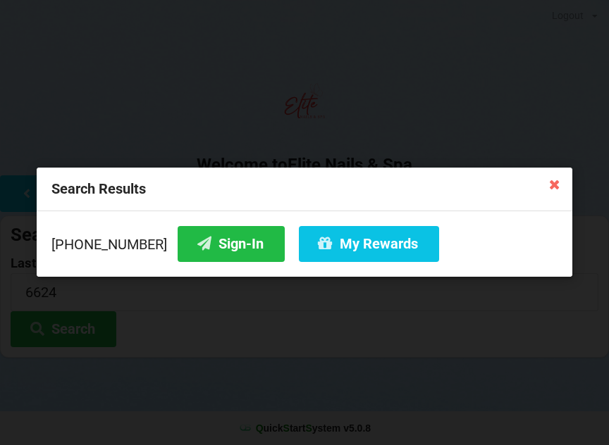
click at [216, 245] on button "Sign-In" at bounding box center [231, 244] width 107 height 36
